Goal: Task Accomplishment & Management: Manage account settings

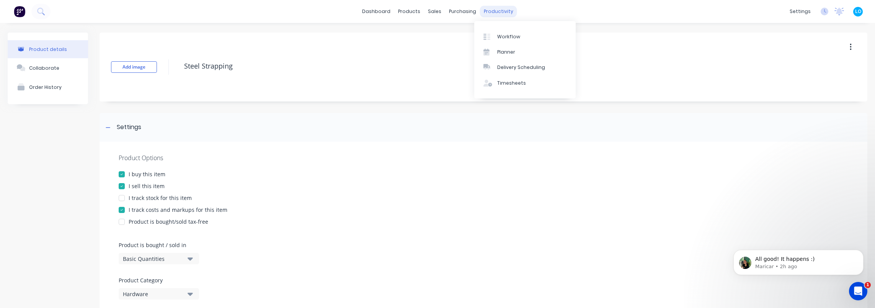
click at [489, 11] on div "productivity" at bounding box center [498, 11] width 37 height 11
click at [47, 47] on div "Product details" at bounding box center [48, 49] width 38 height 6
click at [106, 128] on div at bounding box center [108, 127] width 10 height 10
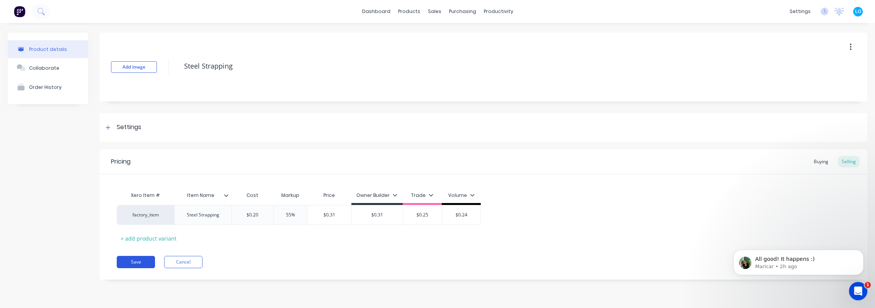
click at [135, 257] on button "Save" at bounding box center [136, 262] width 38 height 12
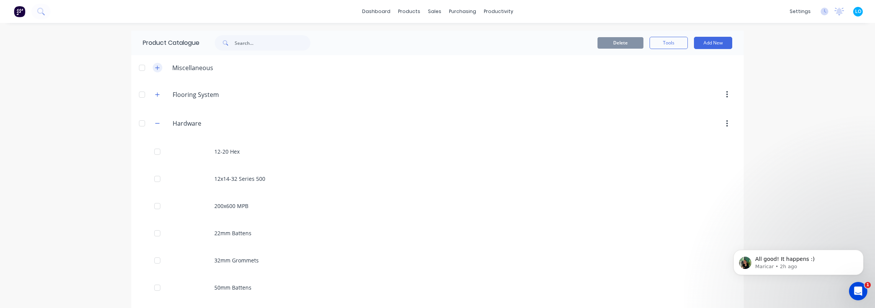
click at [155, 69] on icon "button" at bounding box center [157, 67] width 5 height 5
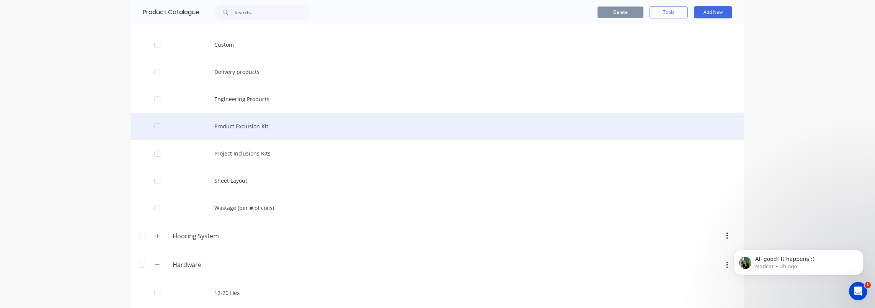
scroll to position [77, 0]
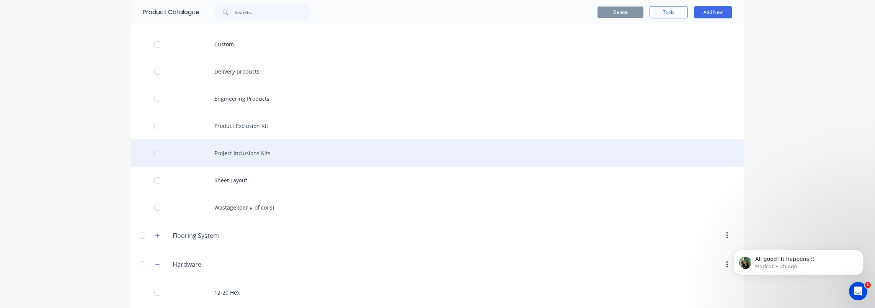
drag, startPoint x: 158, startPoint y: 129, endPoint x: 159, endPoint y: 145, distance: 16.5
click at [157, 129] on div at bounding box center [157, 125] width 15 height 15
click at [153, 154] on div at bounding box center [157, 152] width 15 height 15
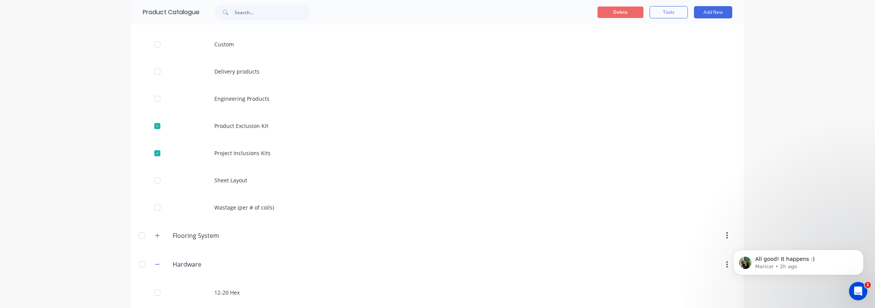
click at [610, 13] on button "Delete" at bounding box center [620, 12] width 46 height 11
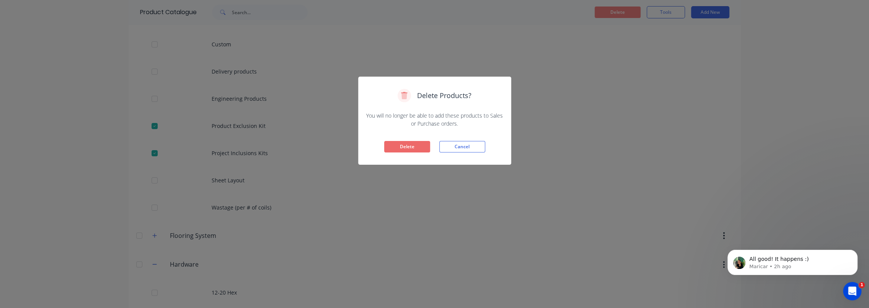
click at [411, 149] on button "Delete" at bounding box center [407, 146] width 46 height 11
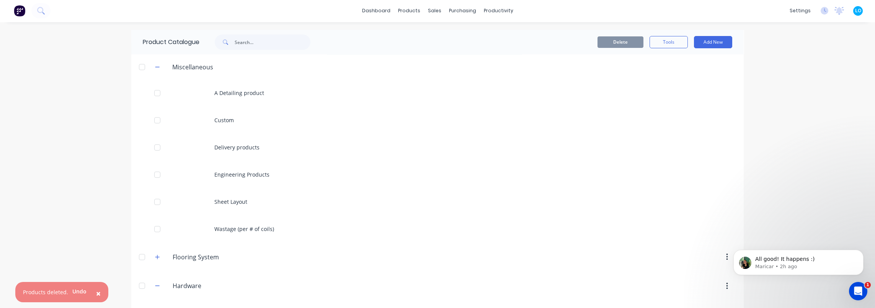
scroll to position [0, 0]
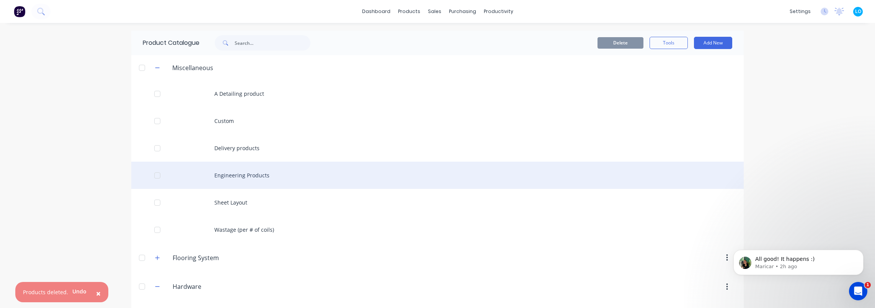
click at [258, 175] on div "Engineering Products" at bounding box center [437, 174] width 612 height 27
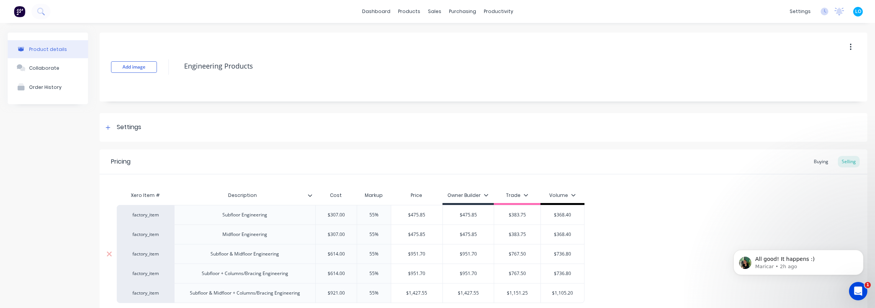
scroll to position [70, 0]
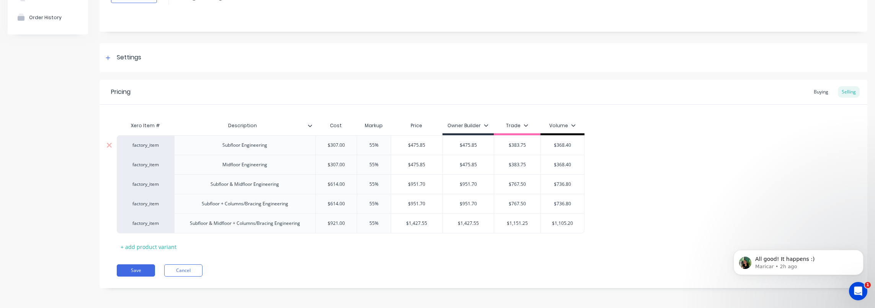
click at [251, 149] on div "Subfloor Engineering" at bounding box center [244, 145] width 57 height 10
type textarea "x"
click at [109, 53] on div at bounding box center [108, 58] width 10 height 10
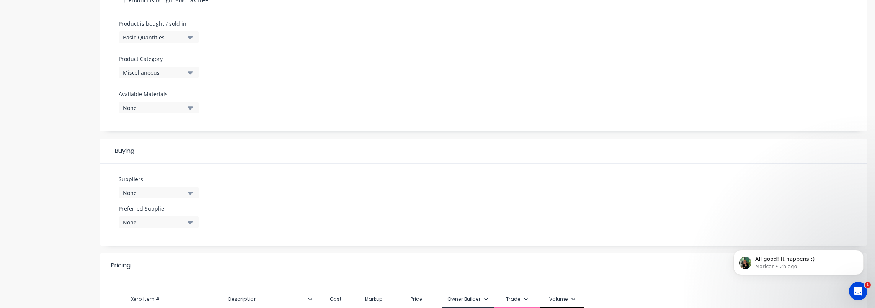
scroll to position [223, 0]
click at [153, 191] on div "None" at bounding box center [153, 191] width 61 height 8
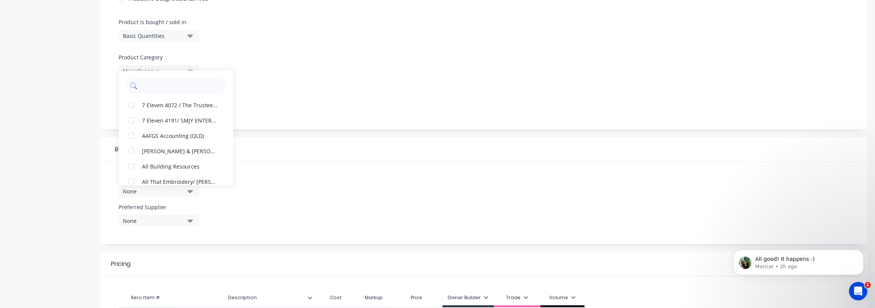
click at [159, 90] on input "text" at bounding box center [181, 85] width 81 height 15
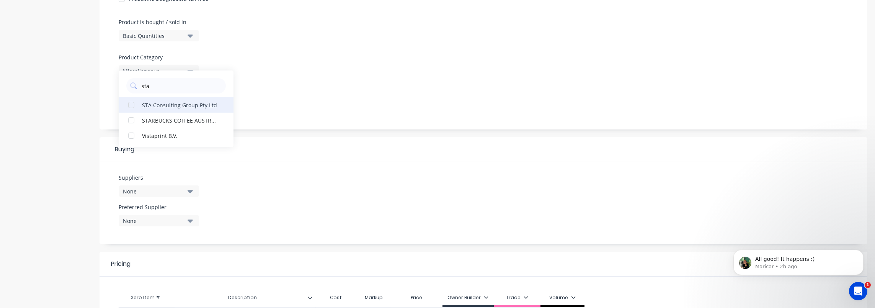
type input "sta"
click at [167, 105] on div "STA Consulting Group Pty Ltd" at bounding box center [180, 105] width 77 height 8
click at [151, 218] on div "None" at bounding box center [153, 221] width 61 height 8
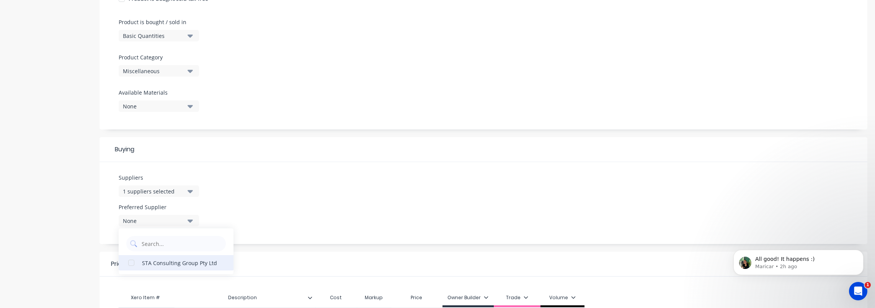
click at [155, 261] on div "STA Consulting Group Pty Ltd" at bounding box center [180, 262] width 77 height 8
type textarea "x"
click at [70, 212] on div "Product details Collaborate Order History" at bounding box center [48, 140] width 80 height 661
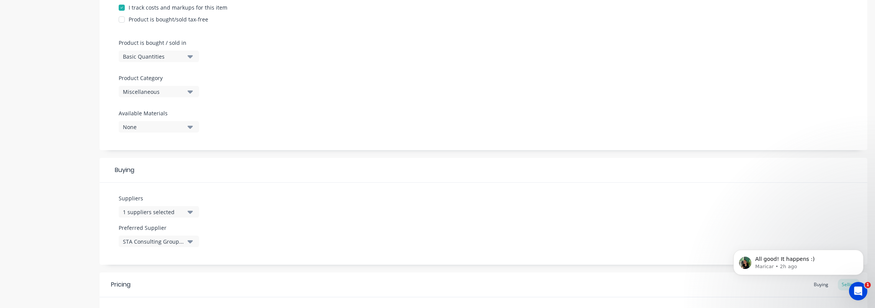
scroll to position [184, 0]
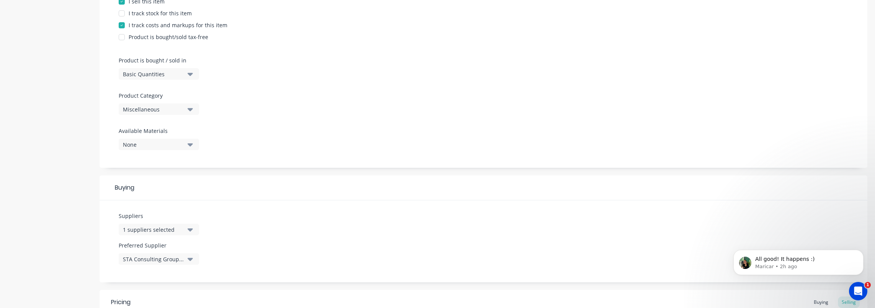
click at [58, 212] on div "Product details Collaborate Order History" at bounding box center [48, 178] width 80 height 661
click at [172, 229] on div "1 suppliers selected" at bounding box center [153, 229] width 61 height 8
drag, startPoint x: 164, startPoint y: 158, endPoint x: 106, endPoint y: 157, distance: 58.5
click at [106, 157] on div "Product Options I buy this item I sell this item I track stock for this item I …" at bounding box center [483, 119] width 768 height 325
click at [154, 230] on div "1 suppliers selected" at bounding box center [153, 229] width 61 height 8
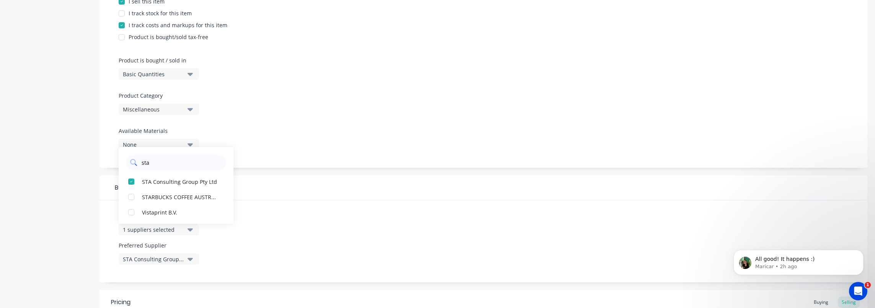
drag, startPoint x: 161, startPoint y: 162, endPoint x: 143, endPoint y: 161, distance: 18.8
click at [143, 161] on input "sta" at bounding box center [181, 162] width 81 height 15
type input "b"
type input "x"
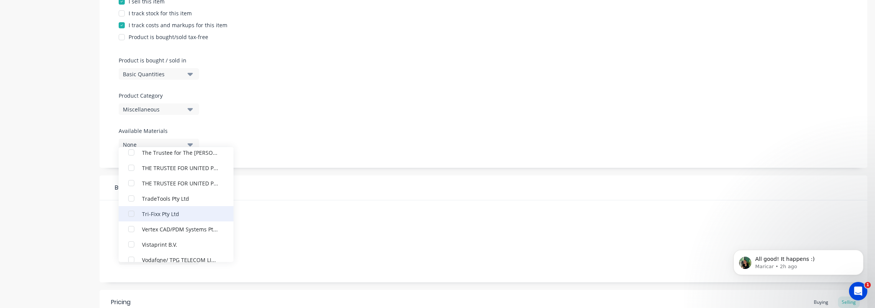
scroll to position [1515, 0]
click at [65, 183] on div "Product details Collaborate Order History" at bounding box center [48, 178] width 80 height 661
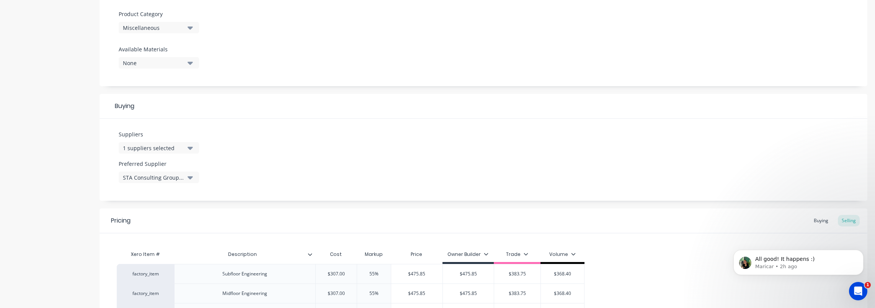
scroll to position [241, 0]
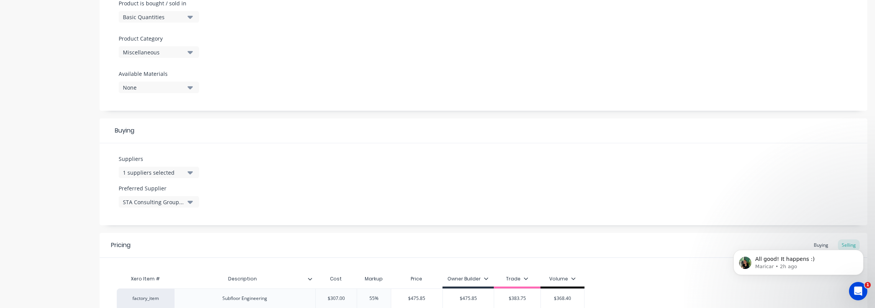
click at [34, 194] on div "Product details Collaborate Order History" at bounding box center [48, 121] width 80 height 661
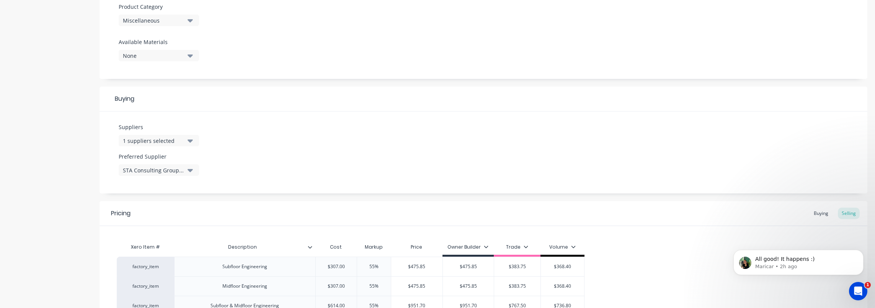
scroll to position [394, 0]
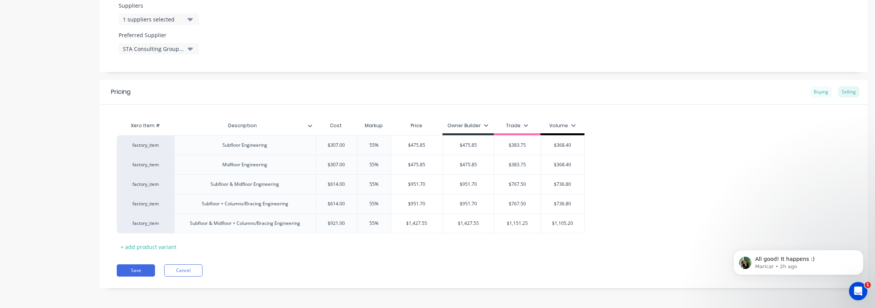
click at [817, 93] on div "Buying" at bounding box center [821, 91] width 22 height 11
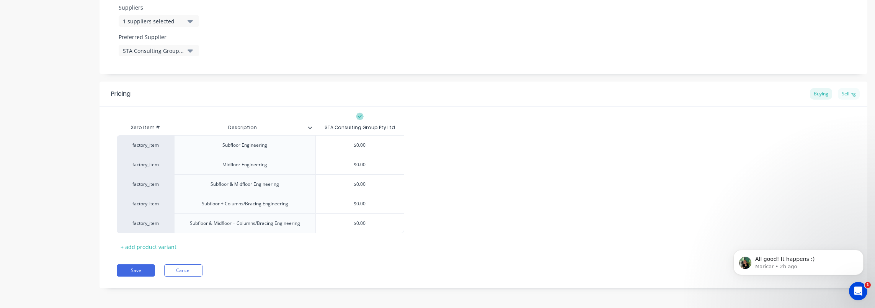
click at [839, 94] on div "Selling" at bounding box center [849, 93] width 22 height 11
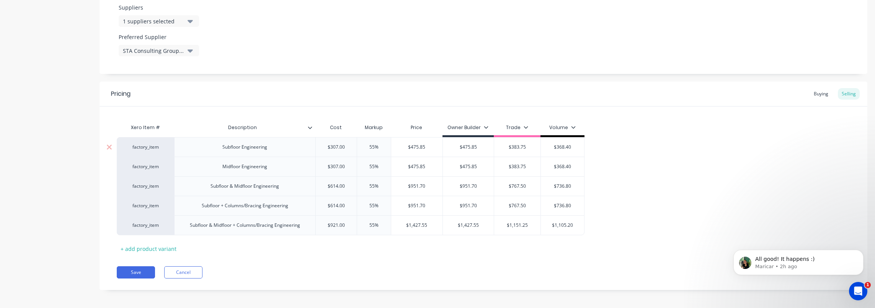
type input "$307.00"
click at [334, 148] on input "$307.00" at bounding box center [336, 146] width 41 height 7
click at [817, 94] on div "Buying" at bounding box center [821, 93] width 22 height 11
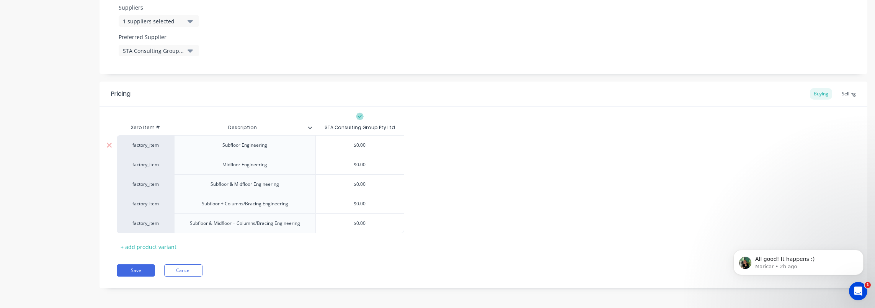
type input "$0.00"
click at [360, 147] on input "$0.00" at bounding box center [360, 145] width 88 height 7
paste input "307"
type textarea "x"
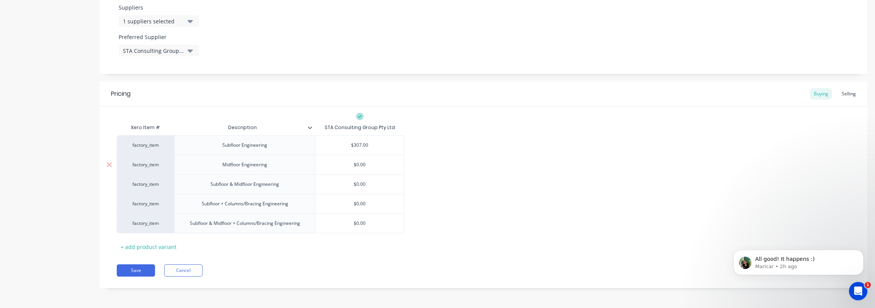
type input "$307.00"
type input "$0.00"
click at [357, 167] on input "$0.00" at bounding box center [360, 164] width 88 height 7
paste input "307"
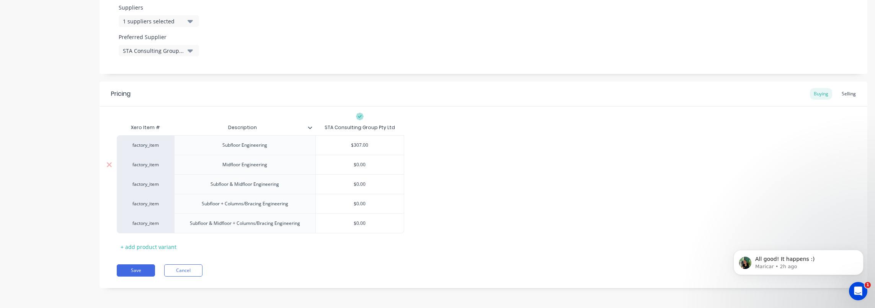
type textarea "x"
type input "$307.00"
click at [838, 93] on div "Selling" at bounding box center [849, 93] width 22 height 11
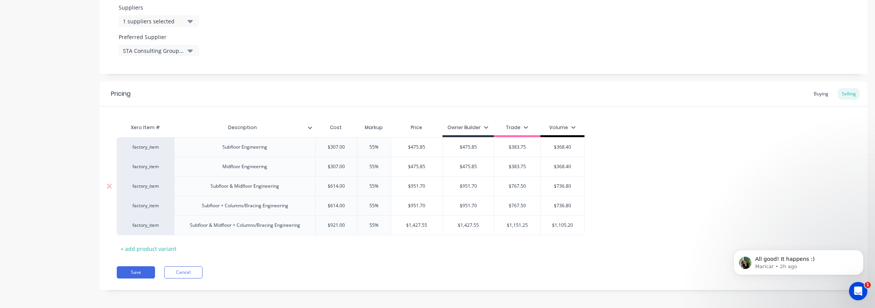
type input "$614.00"
click at [339, 188] on input "$614.00" at bounding box center [336, 186] width 41 height 7
click at [810, 93] on div "Buying" at bounding box center [821, 93] width 22 height 11
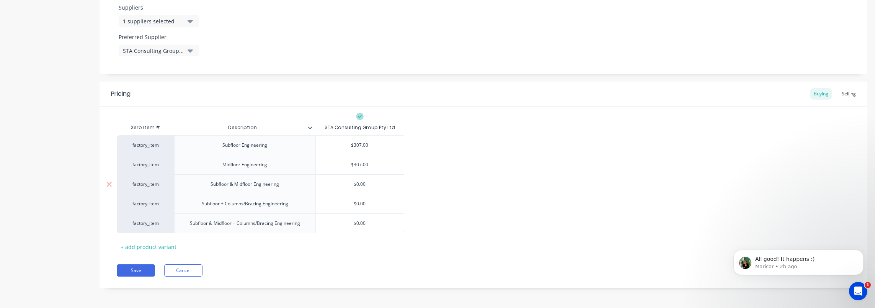
type input "$0.00"
click at [360, 184] on input "$0.00" at bounding box center [360, 184] width 88 height 7
paste input "614"
type textarea "x"
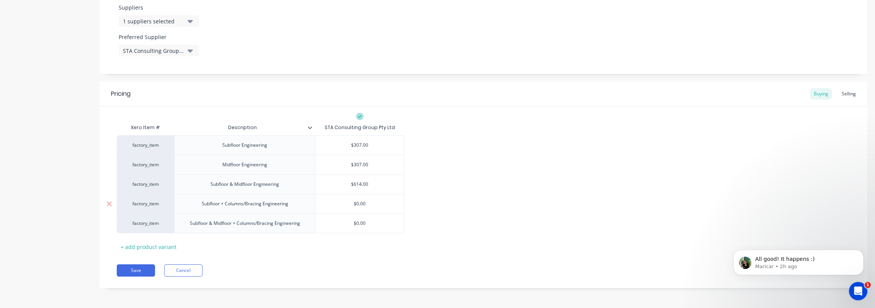
type input "$614.00"
type input "$0.00"
click at [362, 206] on input "$0.00" at bounding box center [360, 203] width 88 height 7
click at [361, 206] on input "$0.00" at bounding box center [360, 203] width 88 height 7
paste input "614"
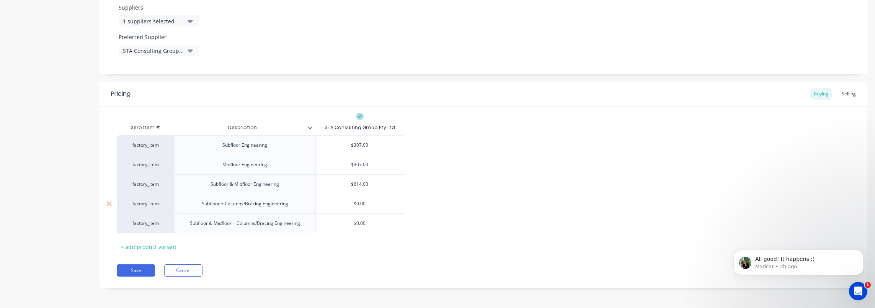
type textarea "x"
type input "$614.00"
click at [846, 96] on div "Selling" at bounding box center [849, 93] width 22 height 11
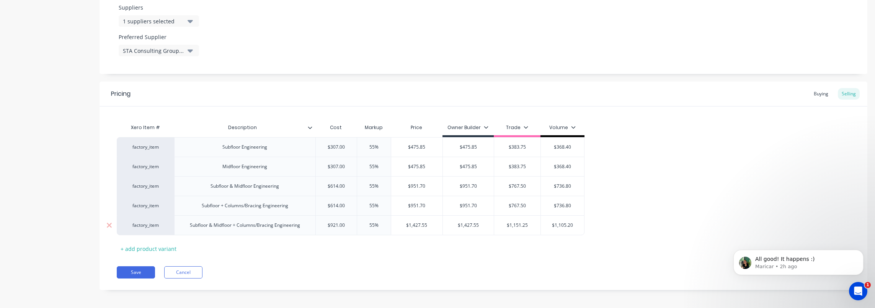
click at [337, 225] on input "text" at bounding box center [336, 225] width 41 height 7
type input "$921.00"
click at [813, 93] on div "Buying" at bounding box center [821, 93] width 22 height 11
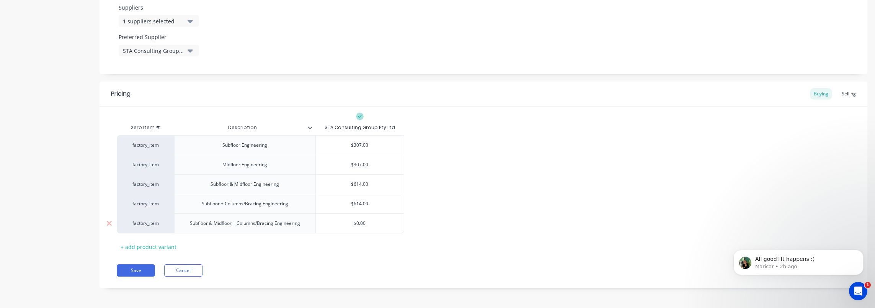
type input "$0.00"
click at [357, 223] on input "$0.00" at bounding box center [360, 223] width 88 height 7
paste input "921"
type textarea "x"
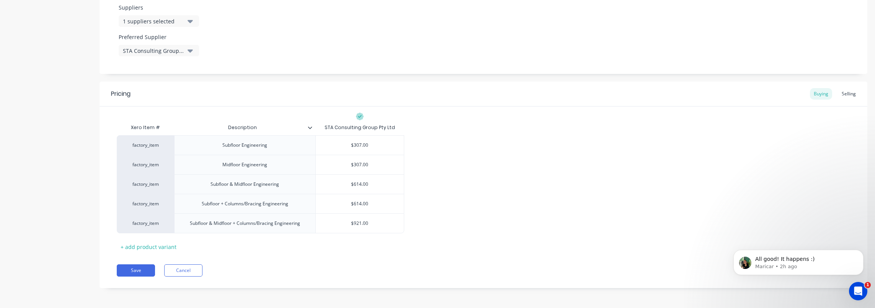
type input "$921.00"
click at [516, 203] on div "factory_item Subfloor Engineering $307.00 factory_item Midfloor Engineering $30…" at bounding box center [483, 184] width 733 height 98
click at [139, 270] on button "Save" at bounding box center [136, 270] width 38 height 12
type textarea "x"
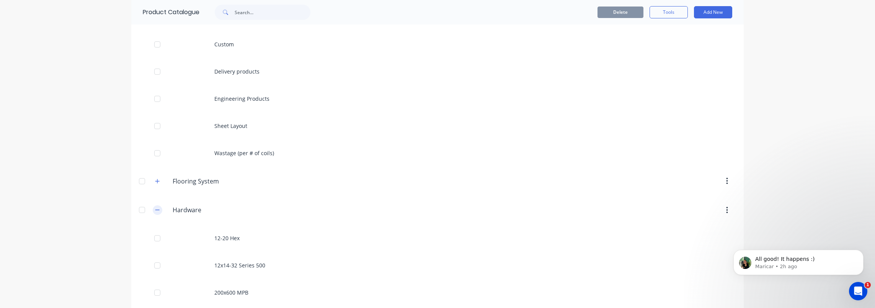
click at [156, 209] on icon "button" at bounding box center [157, 209] width 5 height 5
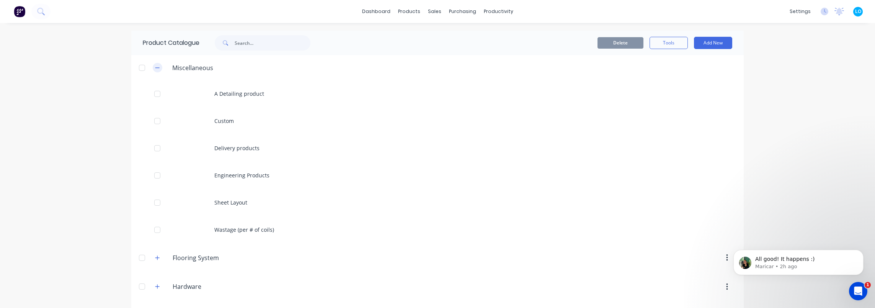
click at [158, 69] on button "button" at bounding box center [158, 68] width 10 height 10
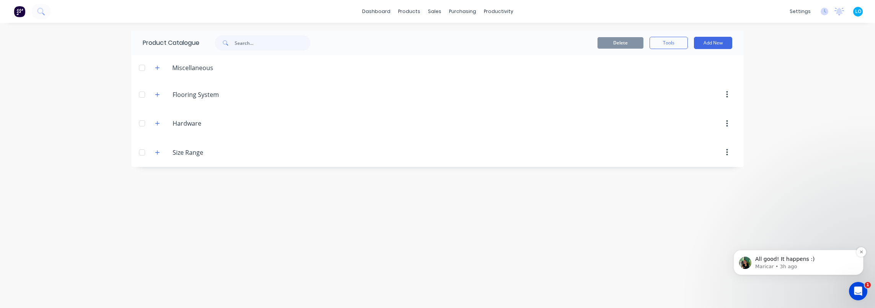
click at [802, 256] on p "All good! It happens :)" at bounding box center [804, 259] width 99 height 8
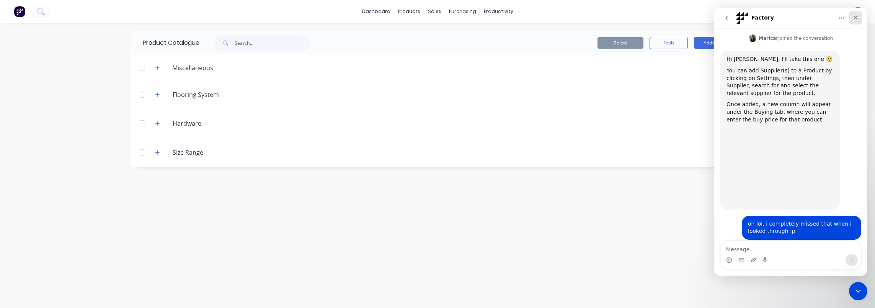
scroll to position [295, 0]
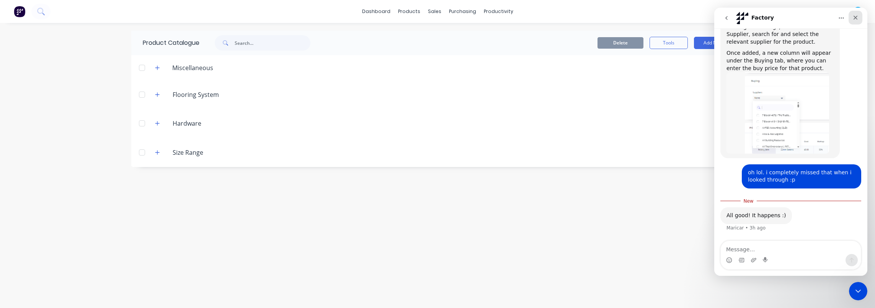
click at [856, 17] on icon "Close" at bounding box center [855, 18] width 4 height 4
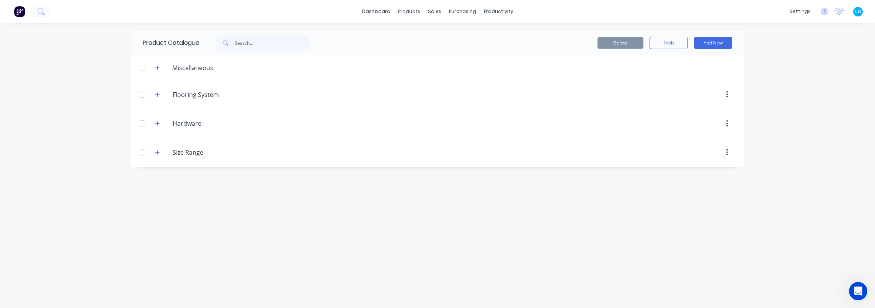
scroll to position [282, 0]
click at [578, 240] on div "Product Catalogue Delete Tools Add New Miscellaneous A Detailing product Custom…" at bounding box center [437, 165] width 612 height 269
